Goal: Information Seeking & Learning: Learn about a topic

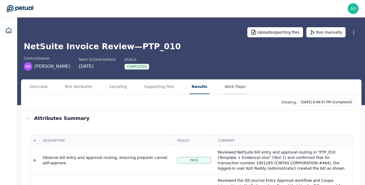
click at [223, 87] on button "Work Paper" at bounding box center [236, 87] width 26 height 15
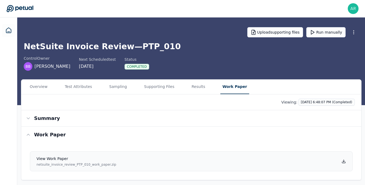
click at [345, 162] on icon at bounding box center [344, 161] width 4 height 4
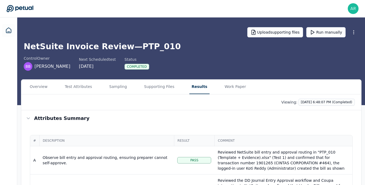
click at [189, 87] on button "Results" at bounding box center [199, 87] width 20 height 15
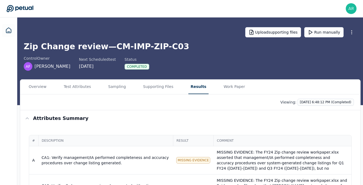
click at [221, 95] on div "Viewing: 10/8/2025, 6:48:12 PM (Completed)" at bounding box center [190, 103] width 340 height 16
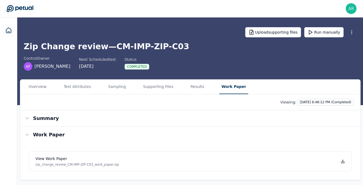
click at [226, 90] on button "Work Paper" at bounding box center [233, 87] width 29 height 15
click at [343, 163] on icon at bounding box center [343, 162] width 3 height 1
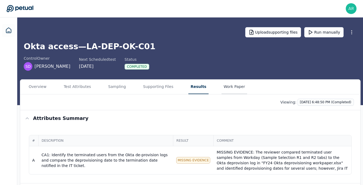
click at [225, 91] on button "Work Paper" at bounding box center [234, 87] width 26 height 15
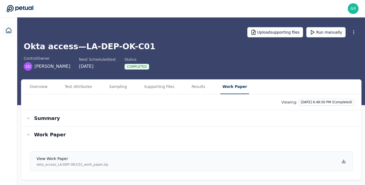
click at [343, 163] on icon at bounding box center [344, 161] width 4 height 4
click at [193, 88] on button "Results" at bounding box center [198, 87] width 18 height 15
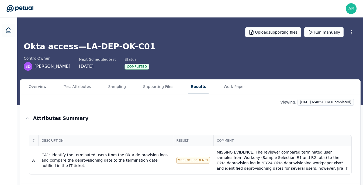
click at [172, 92] on div "Overview Test Attributes Sampling Supporting Files Results Work Paper" at bounding box center [190, 87] width 340 height 15
click at [159, 93] on button "Supporting Files" at bounding box center [158, 87] width 34 height 15
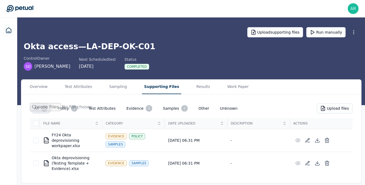
click at [190, 95] on div "All 2 Policy 1 Test Attributes Evidence 2 Samples 2 Other Unknown Upload files …" at bounding box center [191, 139] width 340 height 89
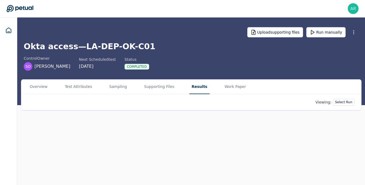
click at [196, 92] on button "Results" at bounding box center [199, 87] width 20 height 15
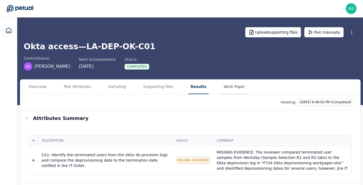
click at [234, 84] on button "Work Paper" at bounding box center [234, 87] width 26 height 15
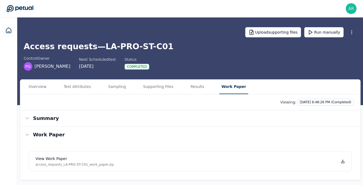
click at [230, 91] on button "Work Paper" at bounding box center [233, 87] width 29 height 15
click at [343, 160] on icon at bounding box center [344, 161] width 4 height 4
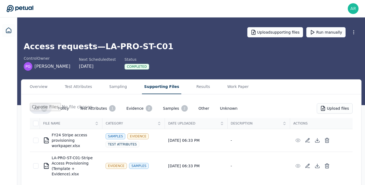
click at [150, 89] on button "Supporting Files" at bounding box center [161, 87] width 39 height 15
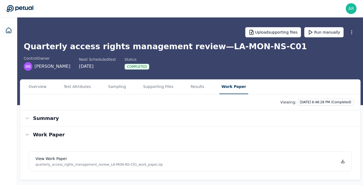
click at [230, 85] on button "Work Paper" at bounding box center [233, 87] width 29 height 15
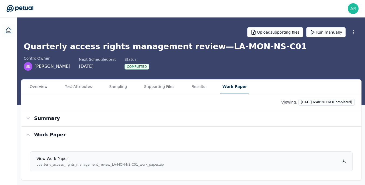
click at [342, 159] on link "View work paper quarterly_access_rights_management_review_LA-MON-NS-C01_work_pa…" at bounding box center [191, 162] width 323 height 20
